Goal: Information Seeking & Learning: Learn about a topic

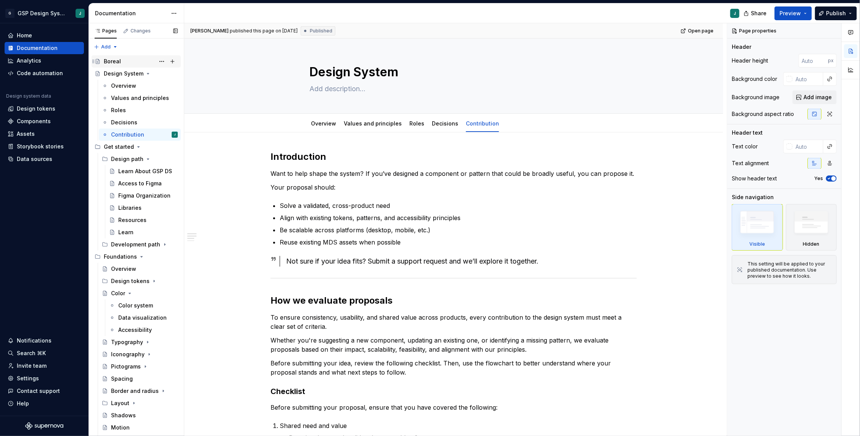
click at [123, 60] on div "Boreal" at bounding box center [141, 61] width 74 height 11
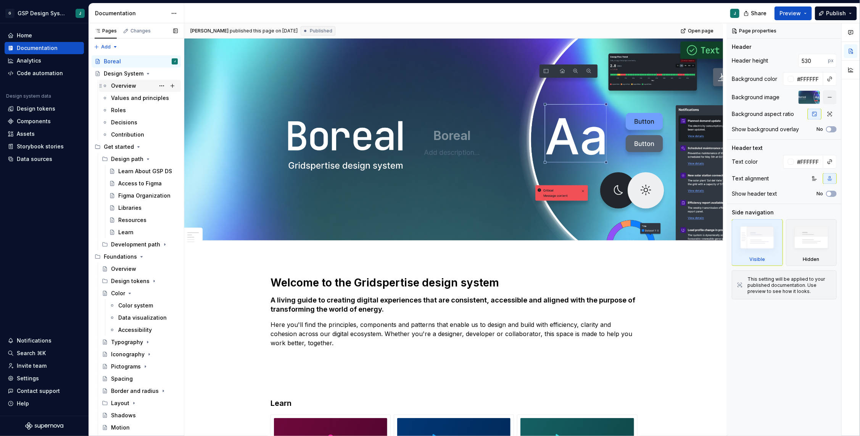
click at [127, 83] on div "Overview" at bounding box center [123, 86] width 25 height 8
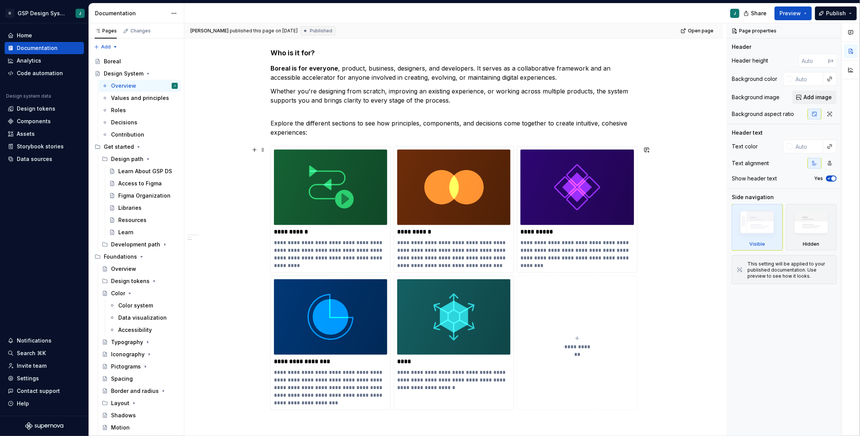
scroll to position [419, 0]
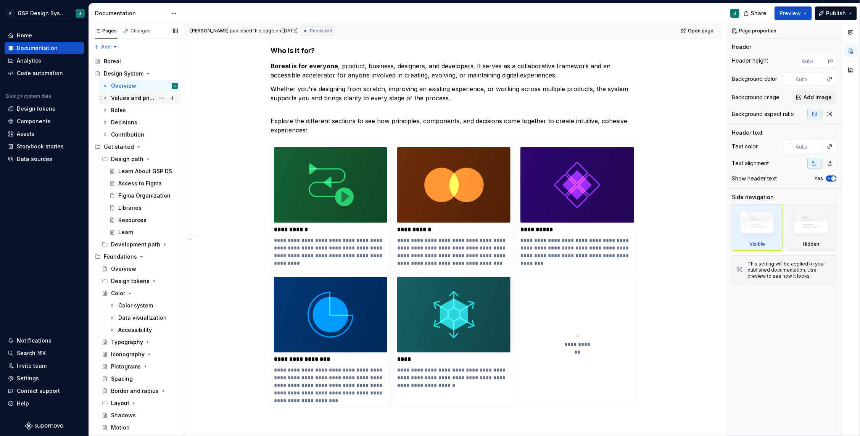
click at [148, 95] on div "Values and principles" at bounding box center [133, 98] width 44 height 8
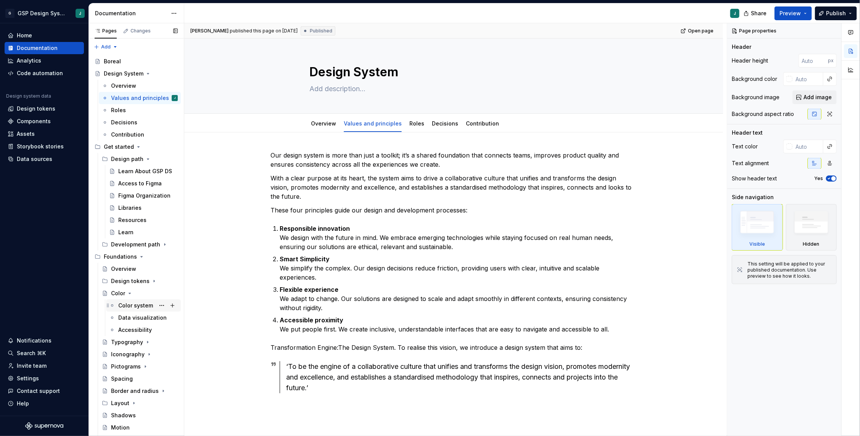
click at [129, 306] on div "Color system" at bounding box center [135, 306] width 35 height 8
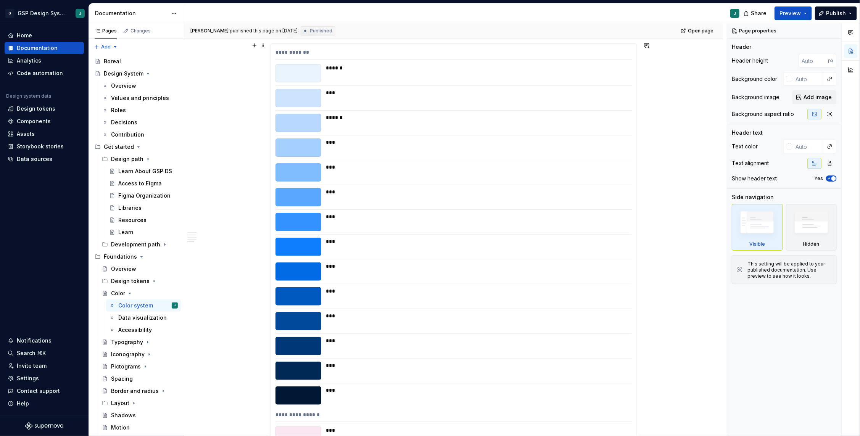
scroll to position [3742, 0]
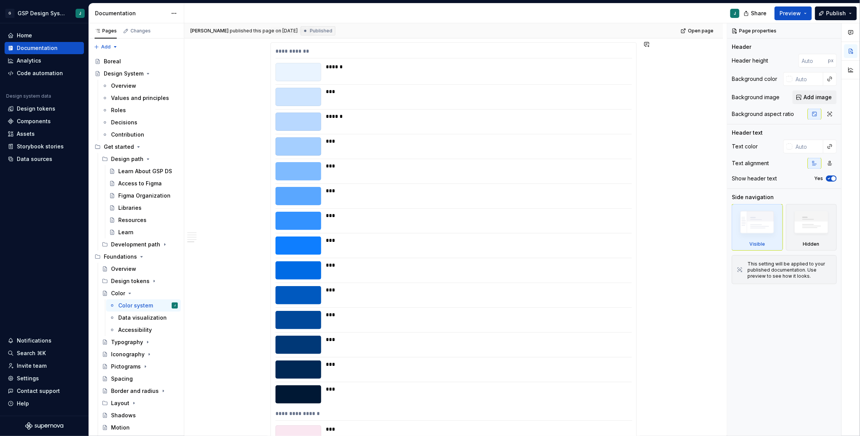
type textarea "*"
